Goal: Information Seeking & Learning: Check status

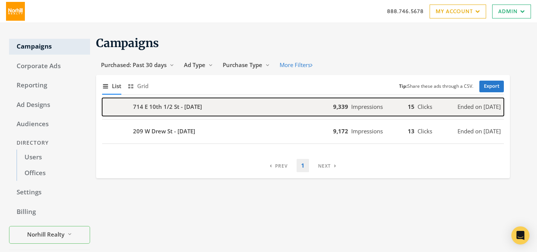
click at [167, 106] on b "714 E 10th 1/2 St - 2025-09-12" at bounding box center [167, 106] width 69 height 9
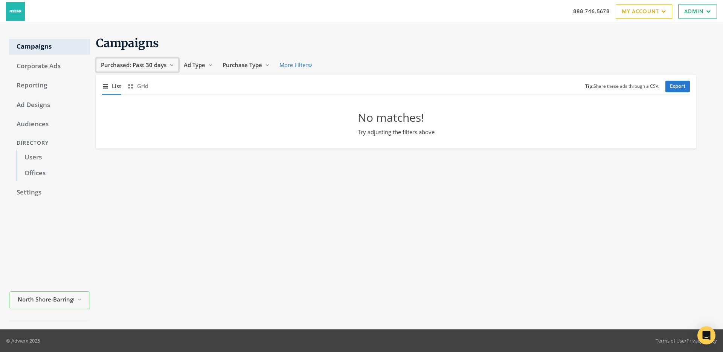
click at [150, 62] on span "Purchased: Past 30 days" at bounding box center [134, 65] width 66 height 8
click at [107, 137] on span "All Time" at bounding box center [112, 137] width 21 height 8
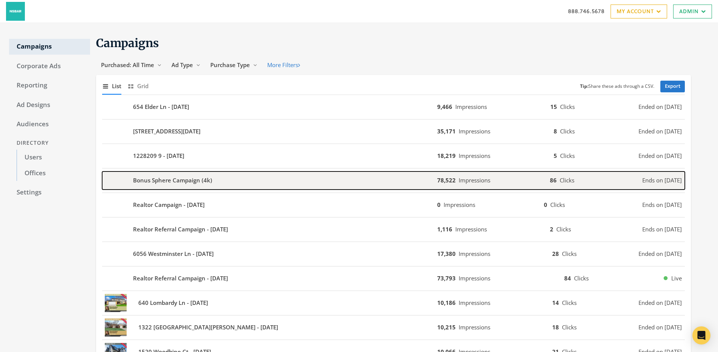
click at [167, 180] on b "Bonus Sphere Campaign (4k)" at bounding box center [172, 180] width 79 height 9
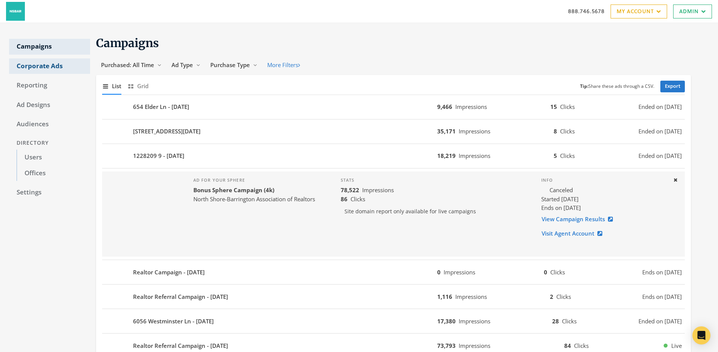
click at [56, 67] on link "Corporate Ads" at bounding box center [49, 66] width 81 height 16
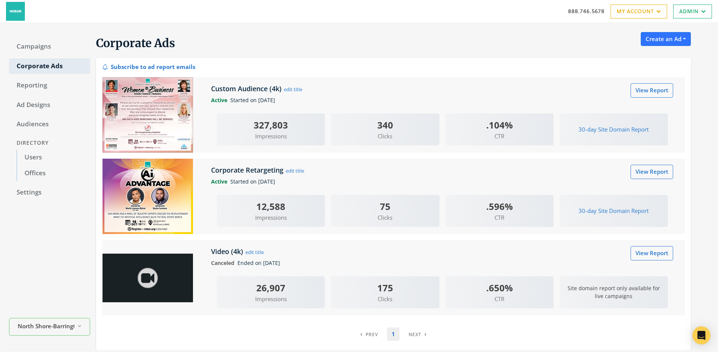
click at [150, 113] on img at bounding box center [147, 114] width 90 height 75
click at [656, 91] on link "View Report" at bounding box center [651, 90] width 43 height 14
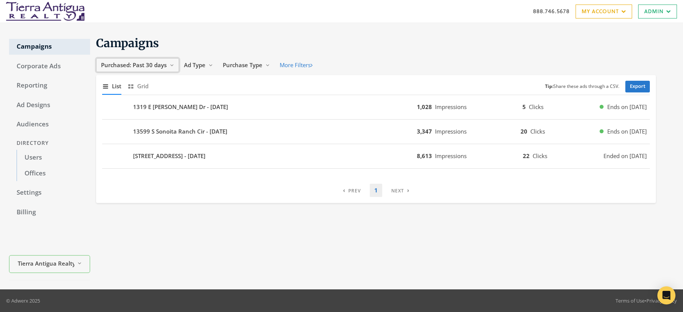
click at [147, 65] on span "Purchased: Past 30 days" at bounding box center [134, 65] width 66 height 8
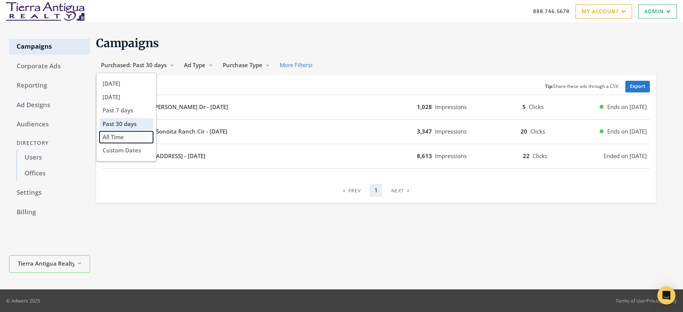
click at [122, 136] on span "All Time" at bounding box center [112, 137] width 21 height 8
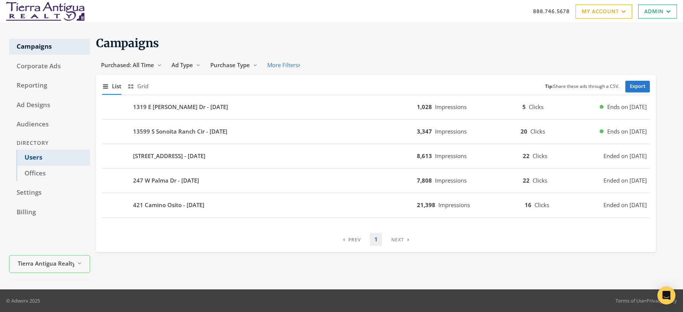
click at [34, 158] on link "Users" at bounding box center [53, 158] width 73 height 16
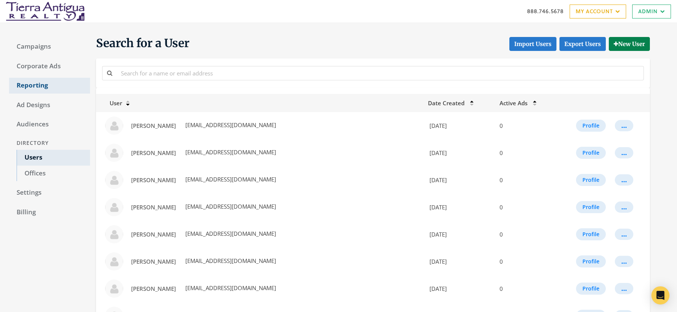
click at [33, 85] on link "Reporting" at bounding box center [49, 86] width 81 height 16
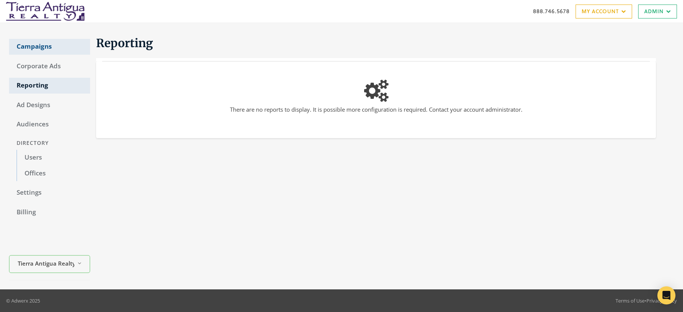
click at [35, 44] on link "Campaigns" at bounding box center [49, 47] width 81 height 16
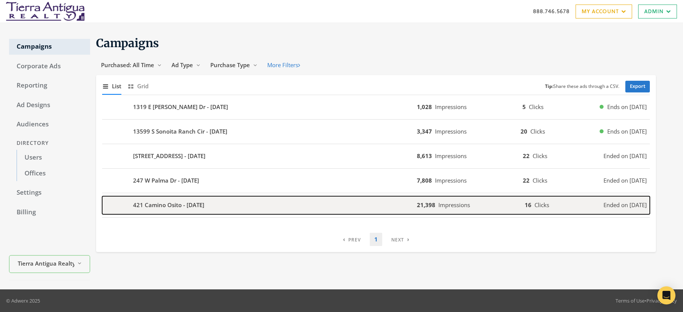
click at [220, 207] on div "421 Camino Osito - [DATE]" at bounding box center [259, 205] width 315 height 18
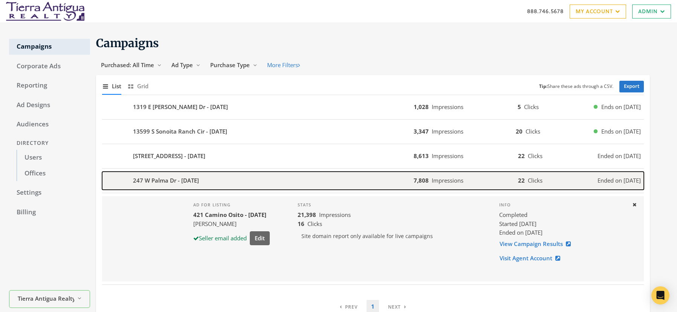
click at [229, 181] on div "247 W Palma Dr - [DATE]" at bounding box center [258, 180] width 312 height 18
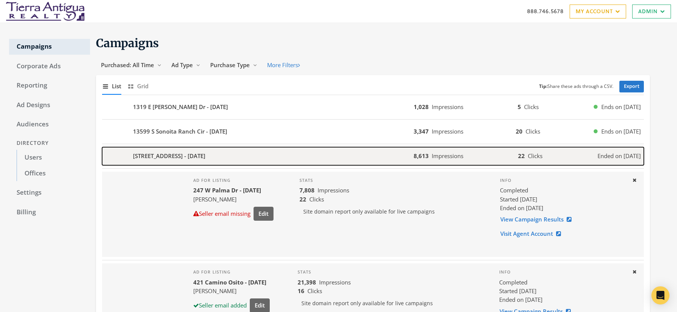
click at [242, 157] on div "[STREET_ADDRESS] - [DATE]" at bounding box center [258, 156] width 312 height 18
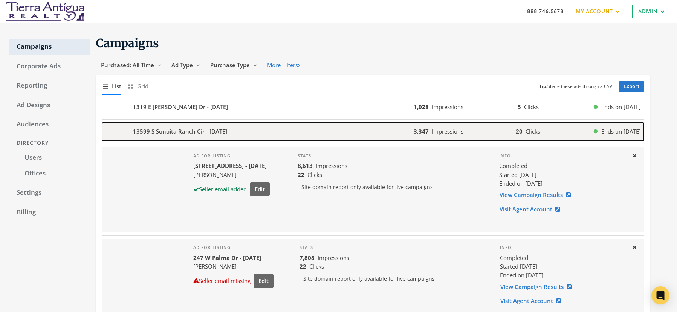
click at [249, 129] on div "13599 S Sonoita Ranch Cir - [DATE]" at bounding box center [258, 131] width 312 height 18
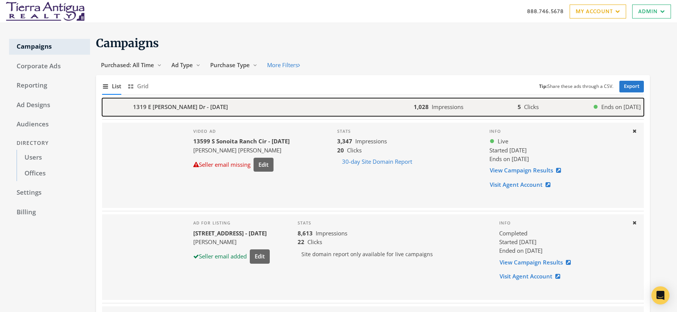
click at [256, 105] on div "1319 E [PERSON_NAME] Dr - [DATE]" at bounding box center [258, 107] width 312 height 18
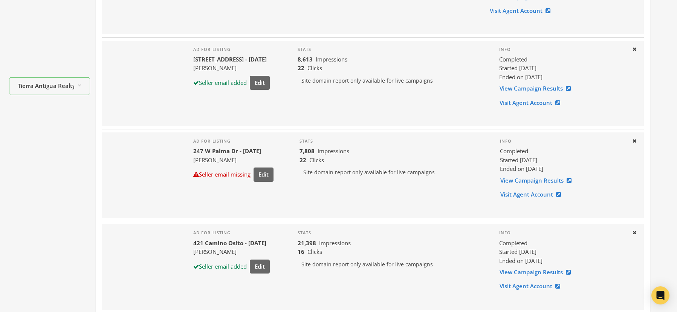
scroll to position [83, 0]
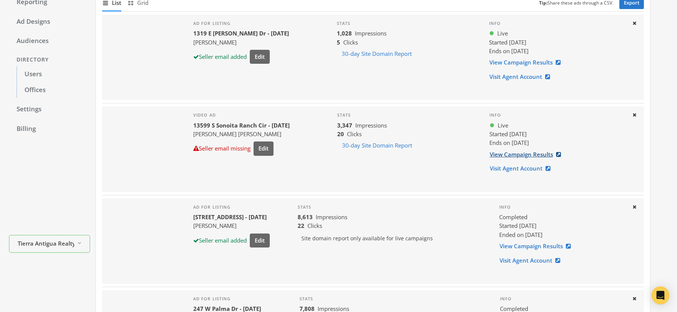
click at [520, 155] on link "View Campaign Results" at bounding box center [527, 154] width 76 height 14
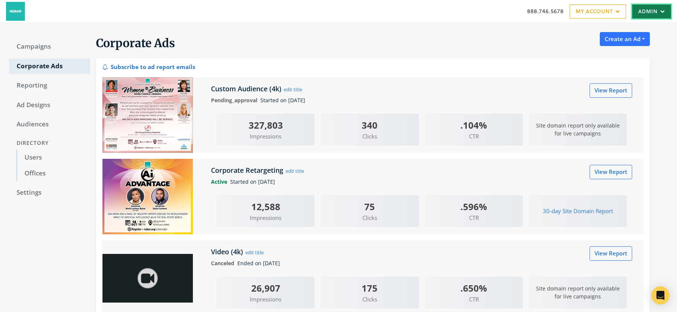
click at [642, 14] on link "Admin" at bounding box center [651, 12] width 39 height 14
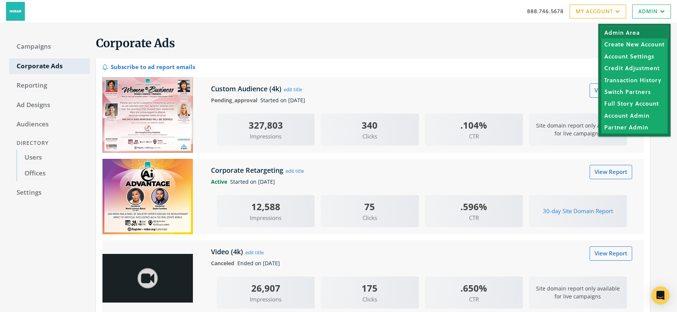
click at [625, 32] on link "Admin Area" at bounding box center [634, 33] width 66 height 12
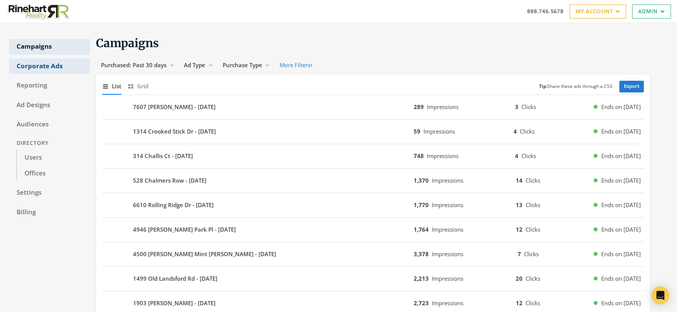
click at [45, 67] on link "Corporate Ads" at bounding box center [49, 66] width 81 height 16
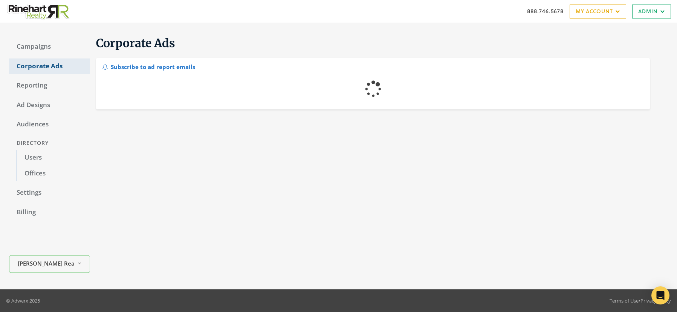
click at [45, 67] on link "Corporate Ads" at bounding box center [49, 66] width 81 height 16
